Goal: Task Accomplishment & Management: Use online tool/utility

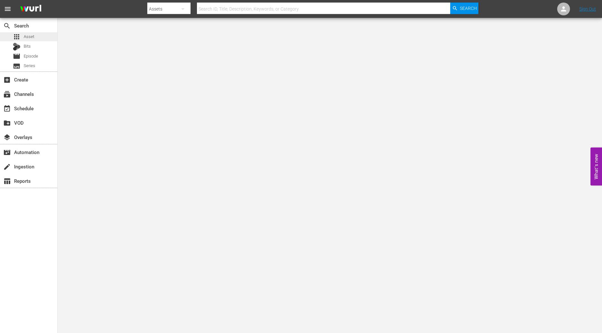
click at [38, 37] on div "apps Asset" at bounding box center [28, 36] width 57 height 9
click at [30, 36] on span "Asset" at bounding box center [29, 37] width 11 height 6
